Goal: Find specific page/section: Find specific page/section

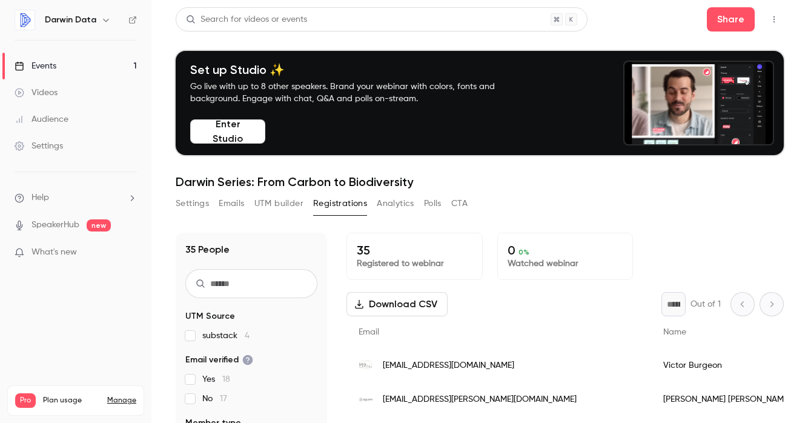
click at [82, 65] on link "Events 1" at bounding box center [75, 66] width 151 height 27
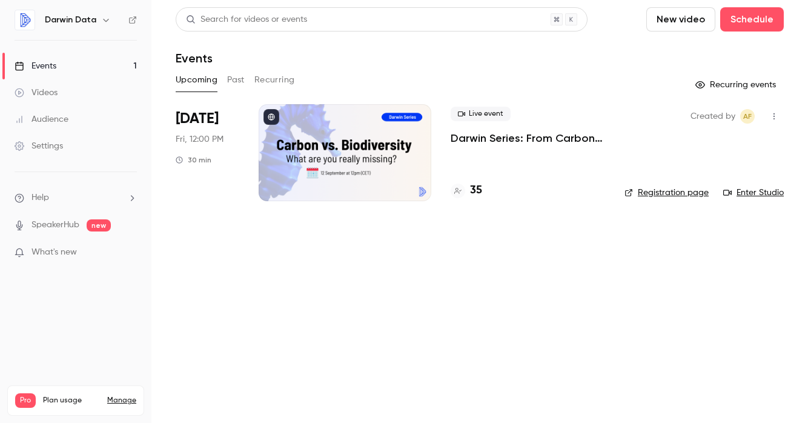
click at [470, 195] on h4 "35" at bounding box center [476, 190] width 12 height 16
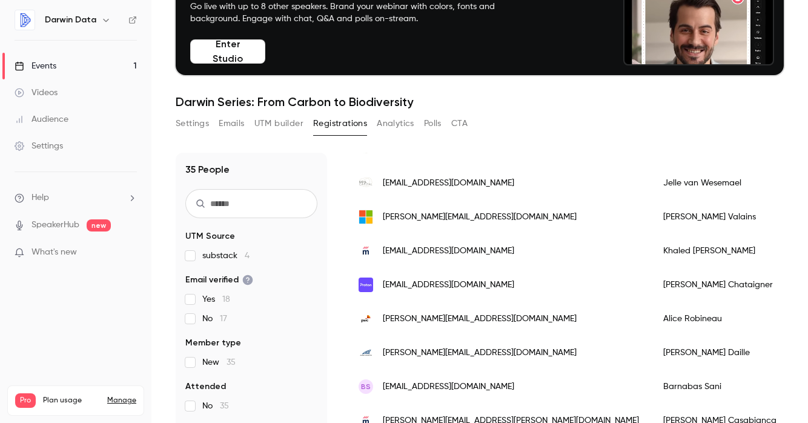
scroll to position [378, 0]
